Goal: Task Accomplishment & Management: Manage account settings

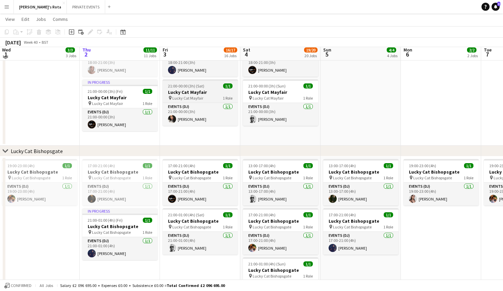
scroll to position [328, 0]
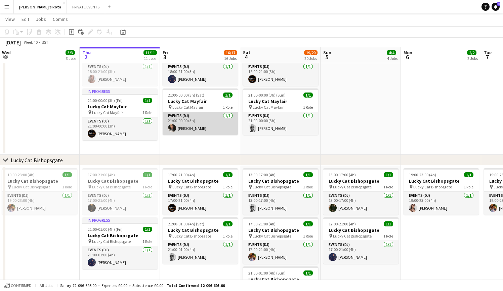
click at [201, 122] on app-card-role "Events (DJ) [DATE] 21:00-00:00 (3h) [PERSON_NAME]" at bounding box center [200, 123] width 75 height 23
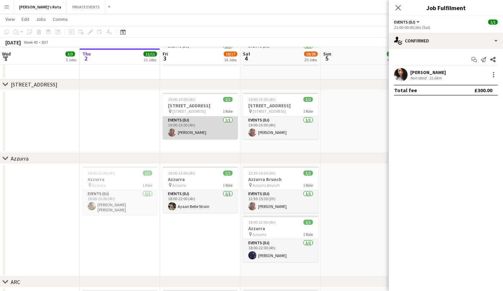
scroll to position [1032, 0]
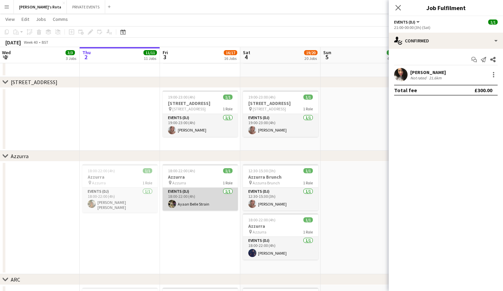
click at [203, 201] on app-card-role "Events (DJ) [DATE] 18:00-22:00 (4h) [PERSON_NAME]" at bounding box center [200, 199] width 75 height 23
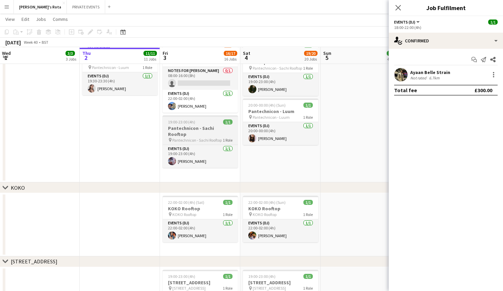
scroll to position [853, 0]
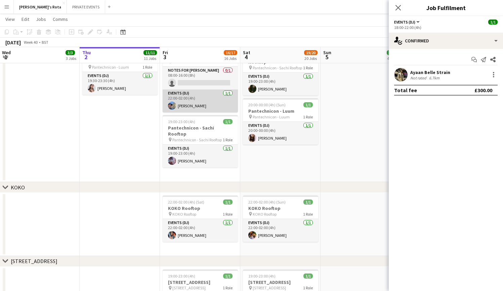
click at [197, 104] on app-card-role "Events (DJ) [DATE] 22:00-02:00 (4h) [PERSON_NAME]" at bounding box center [200, 100] width 75 height 23
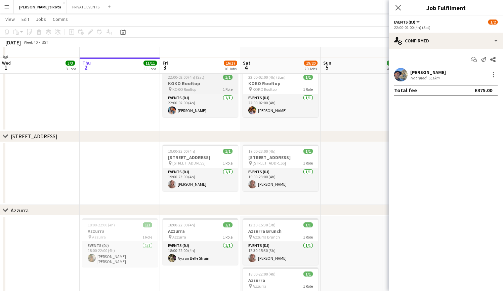
scroll to position [988, 0]
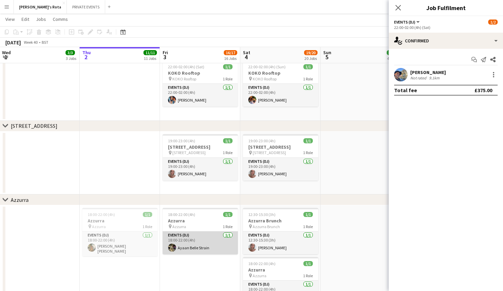
click at [202, 241] on app-card-role "Events (DJ) [DATE] 18:00-22:00 (4h) [PERSON_NAME]" at bounding box center [200, 242] width 75 height 23
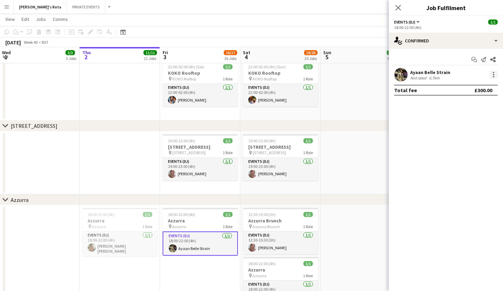
click at [493, 75] on div at bounding box center [494, 75] width 8 height 8
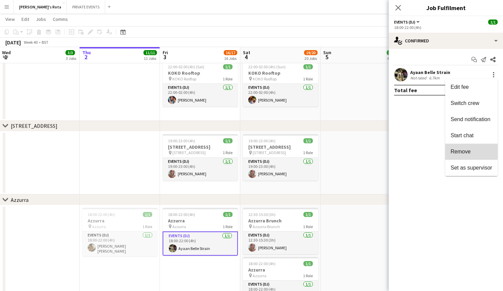
click at [480, 155] on button "Remove" at bounding box center [471, 152] width 52 height 16
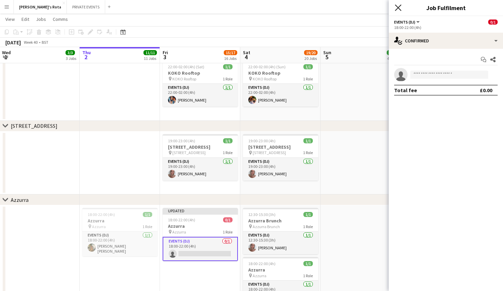
click at [400, 5] on icon "Close pop-in" at bounding box center [398, 7] width 6 height 6
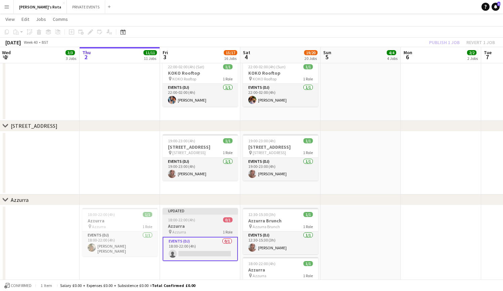
click at [197, 230] on div "pin Azzurra 1 Role" at bounding box center [200, 231] width 75 height 5
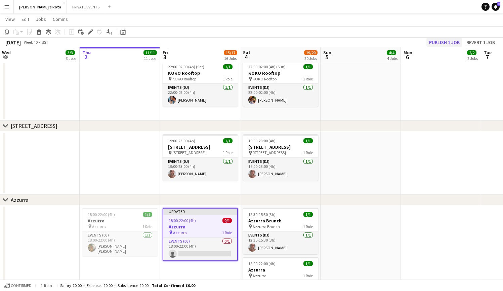
click at [447, 44] on button "Publish 1 job" at bounding box center [444, 42] width 36 height 9
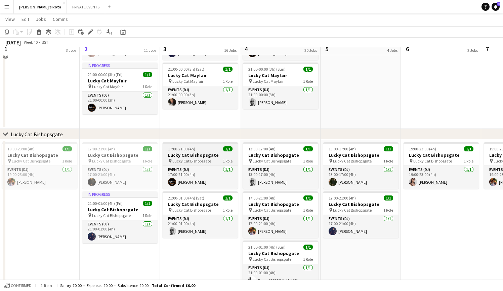
scroll to position [339, 0]
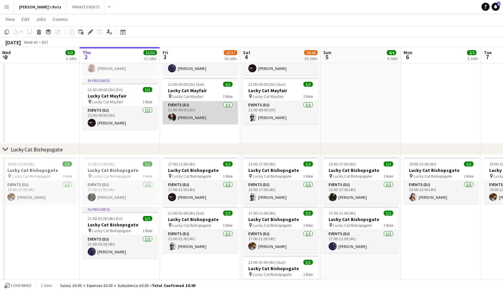
click at [194, 116] on app-card-role "Events (DJ) [DATE] 21:00-00:00 (3h) [PERSON_NAME]" at bounding box center [200, 112] width 75 height 23
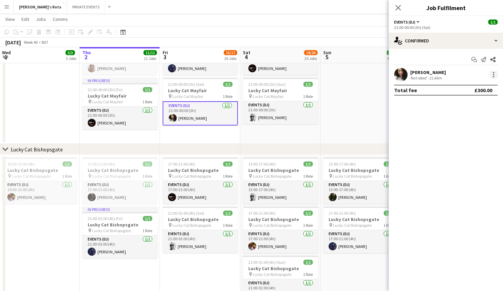
click at [493, 74] on div at bounding box center [494, 75] width 8 height 8
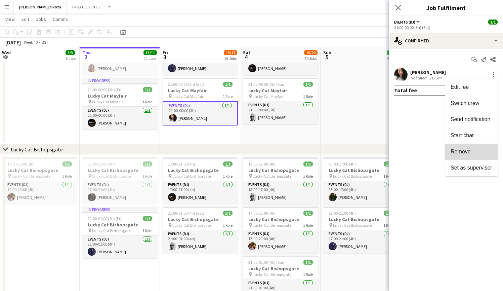
click at [466, 152] on span "Remove" at bounding box center [461, 152] width 20 height 6
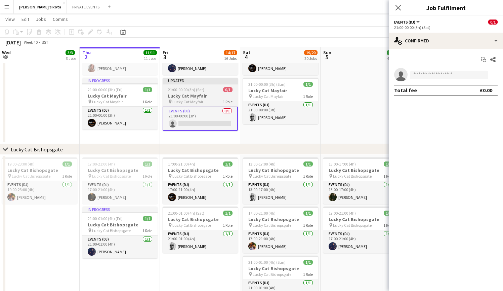
click at [199, 100] on span "Lucky Cat Mayfair" at bounding box center [187, 101] width 31 height 5
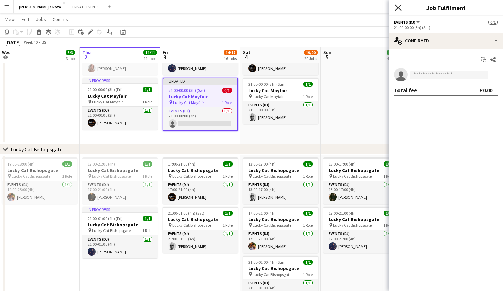
click at [399, 10] on icon "Close pop-in" at bounding box center [398, 7] width 6 height 6
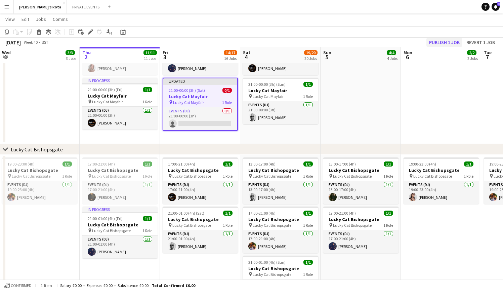
click at [443, 42] on button "Publish 1 job" at bounding box center [444, 42] width 36 height 9
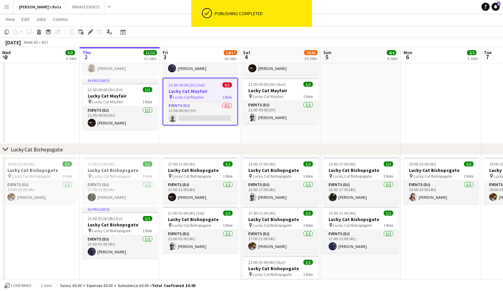
click at [194, 136] on app-date-cell "18:00-21:00 (3h) 1/1 Lucky Cat Mayfair pin Lucky Cat Mayfair 1 Role Events (DJ)…" at bounding box center [200, 85] width 80 height 118
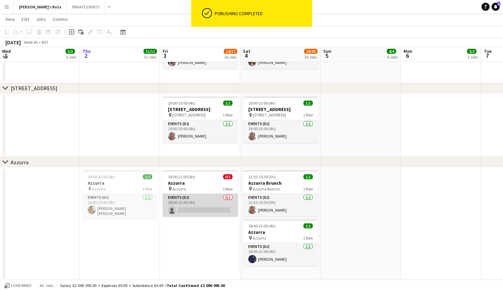
scroll to position [1027, 0]
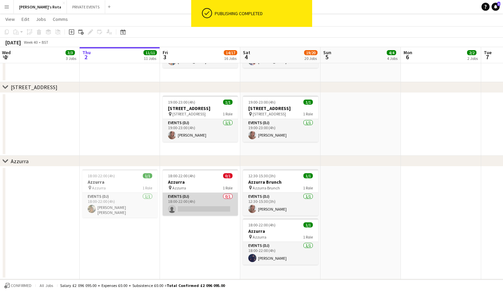
click at [191, 211] on app-card-role "Events (DJ) 0/1 18:00-22:00 (4h) single-neutral-actions" at bounding box center [200, 204] width 75 height 23
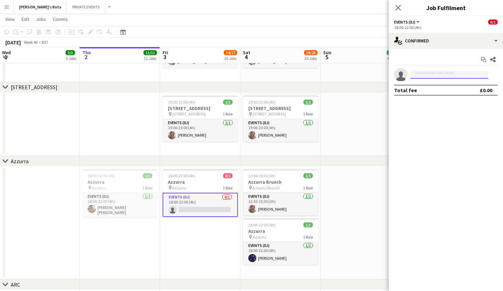
click at [421, 74] on input at bounding box center [449, 75] width 78 height 8
type input "*"
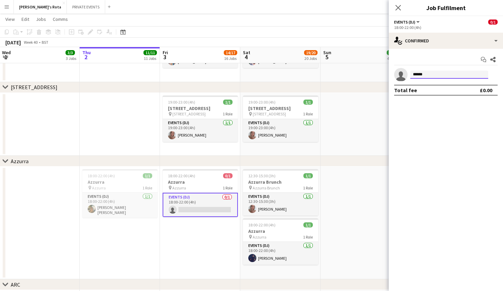
click at [427, 75] on input "******" at bounding box center [449, 75] width 78 height 8
type input "******"
click at [427, 79] on div at bounding box center [449, 81] width 78 height 5
click at [427, 76] on input "******" at bounding box center [449, 75] width 78 height 8
click at [399, 7] on icon at bounding box center [398, 7] width 6 height 6
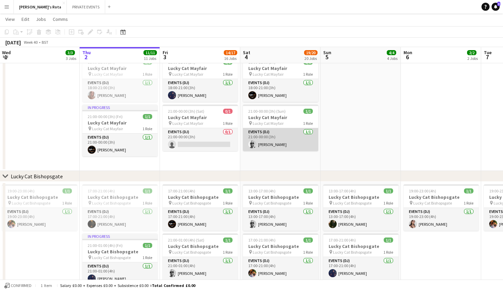
scroll to position [314, 0]
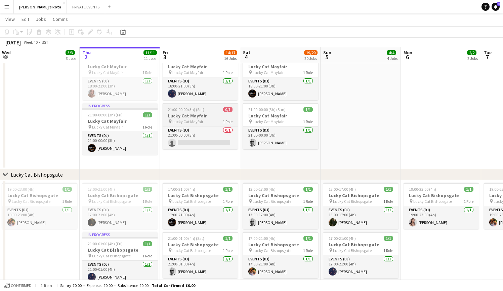
click at [183, 125] on app-job-card "21:00-00:00 (3h) (Sat) 0/1 Lucky Cat Mayfair pin Lucky Cat Mayfair 1 Role Event…" at bounding box center [200, 126] width 75 height 46
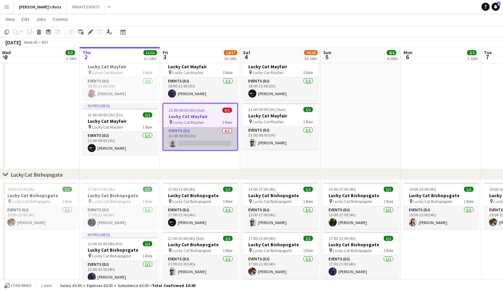
click at [194, 141] on app-card-role "Events (DJ) 0/1 21:00-00:00 (3h) single-neutral-actions" at bounding box center [200, 138] width 74 height 23
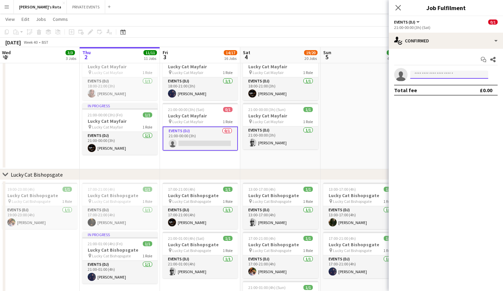
click at [444, 72] on input at bounding box center [449, 75] width 78 height 8
click at [444, 74] on input at bounding box center [449, 75] width 78 height 8
type input "*"
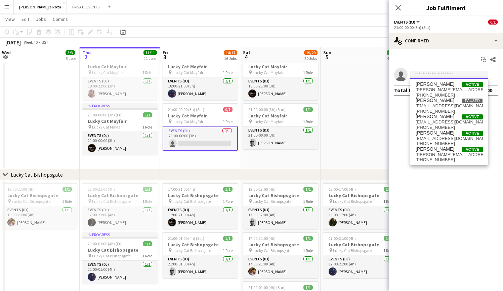
type input "*"
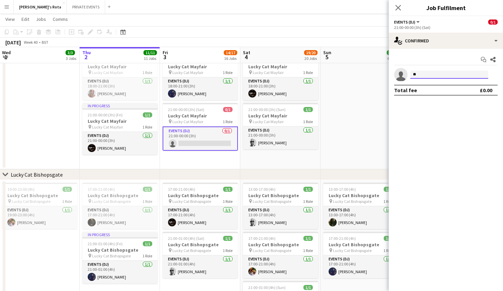
type input "*"
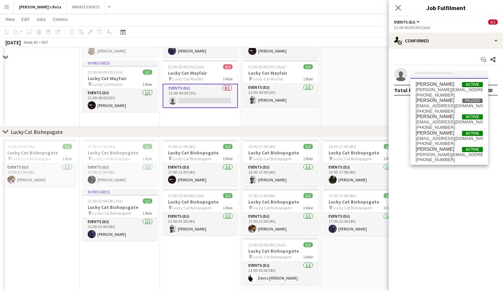
scroll to position [341, 0]
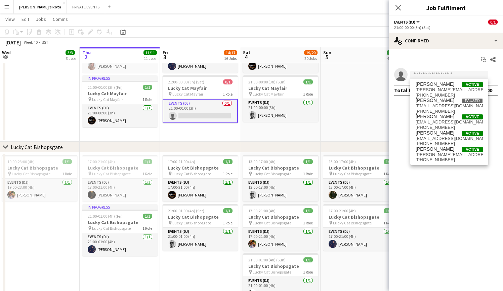
click at [190, 116] on app-card-role "Events (DJ) 0/1 21:00-00:00 (3h) single-neutral-actions" at bounding box center [200, 111] width 75 height 24
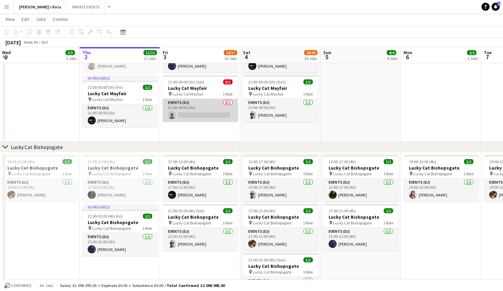
click at [193, 113] on app-card-role "Events (DJ) 0/1 21:00-00:00 (3h) single-neutral-actions" at bounding box center [200, 110] width 75 height 23
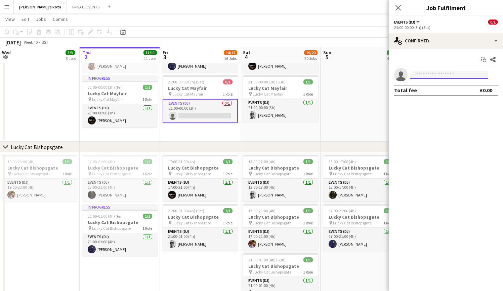
click at [439, 74] on input at bounding box center [449, 75] width 78 height 8
type input "***"
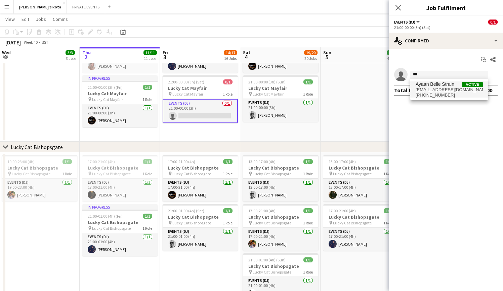
click at [438, 95] on span "[PHONE_NUMBER]" at bounding box center [449, 94] width 67 height 5
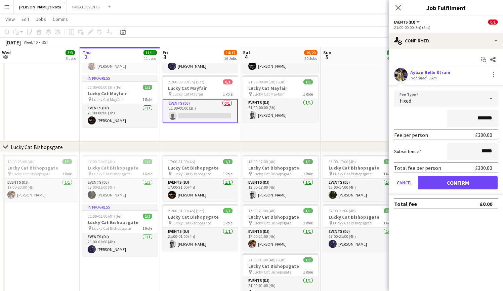
click at [461, 183] on button "Confirm" at bounding box center [458, 182] width 80 height 13
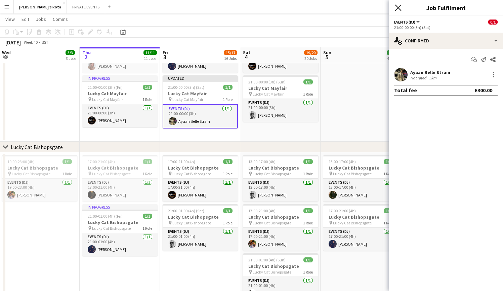
click at [400, 8] on icon "Close pop-in" at bounding box center [398, 7] width 6 height 6
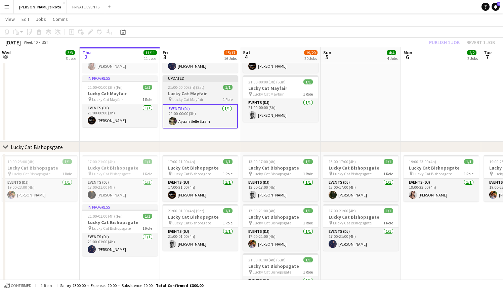
click at [209, 91] on h3 "Lucky Cat Mayfair" at bounding box center [200, 93] width 75 height 6
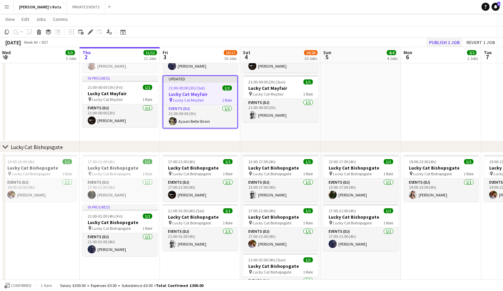
click at [433, 43] on button "Publish 1 job" at bounding box center [444, 42] width 36 height 9
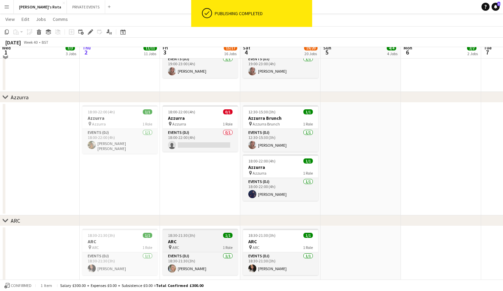
scroll to position [1091, 0]
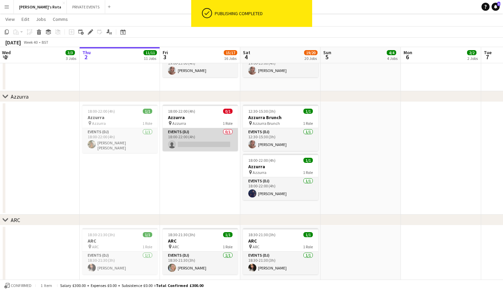
click at [192, 142] on app-card-role "Events (DJ) 0/1 18:00-22:00 (4h) single-neutral-actions" at bounding box center [200, 139] width 75 height 23
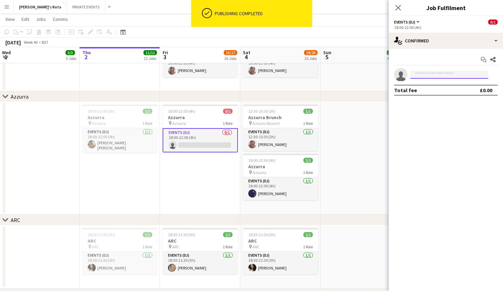
click at [444, 74] on input at bounding box center [449, 75] width 78 height 8
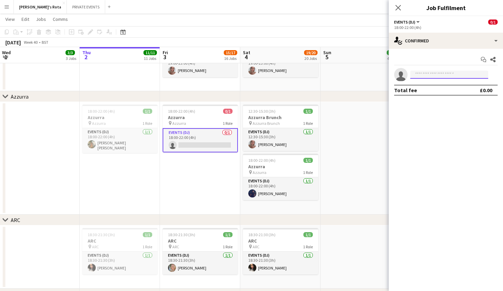
type input "*"
type input "***"
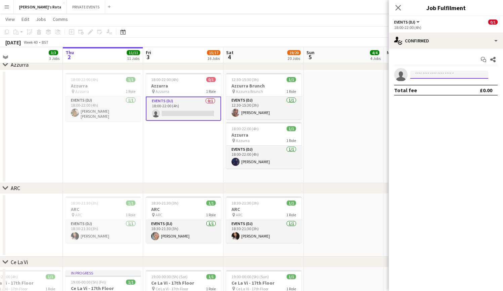
scroll to position [1173, 0]
type input "******"
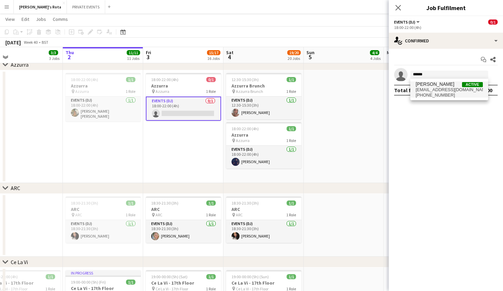
drag, startPoint x: 432, startPoint y: 88, endPoint x: 434, endPoint y: 92, distance: 4.4
click at [434, 92] on span "[EMAIL_ADDRESS][DOMAIN_NAME]" at bounding box center [449, 89] width 67 height 5
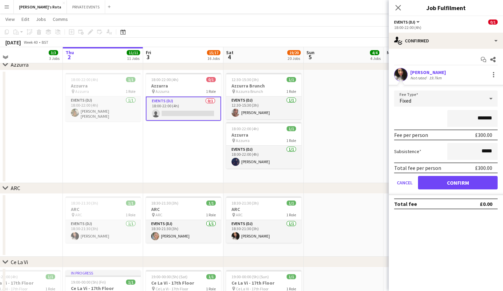
click at [455, 182] on button "Confirm" at bounding box center [458, 182] width 80 height 13
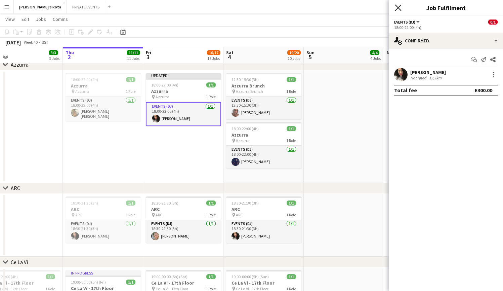
click at [398, 6] on icon "Close pop-in" at bounding box center [398, 7] width 6 height 6
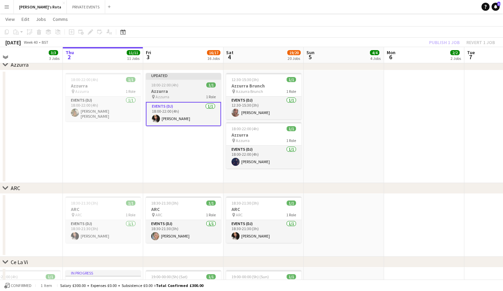
click at [176, 93] on h3 "Azzurra" at bounding box center [183, 91] width 75 height 6
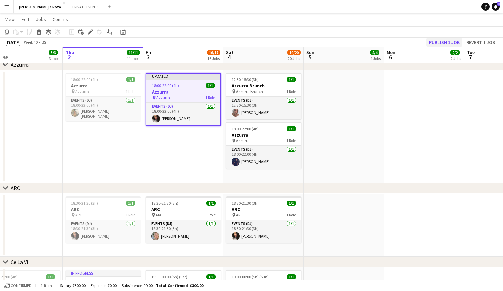
click at [433, 40] on button "Publish 1 job" at bounding box center [444, 42] width 36 height 9
